Goal: Task Accomplishment & Management: Manage account settings

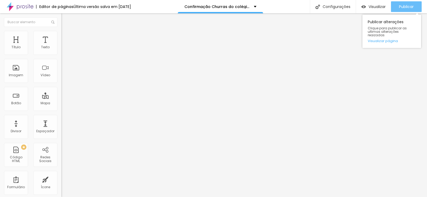
click at [404, 6] on span "Publicar" at bounding box center [406, 7] width 15 height 4
click at [413, 6] on span "Publicar" at bounding box center [406, 7] width 15 height 4
click at [402, 5] on span "Publicar" at bounding box center [406, 7] width 15 height 4
click at [404, 7] on span "Publicar" at bounding box center [406, 7] width 15 height 4
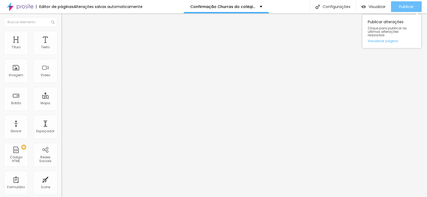
click at [405, 7] on span "Publicar" at bounding box center [406, 7] width 15 height 4
click at [399, 9] on span "Publicar" at bounding box center [406, 7] width 15 height 4
